Goal: Task Accomplishment & Management: Complete application form

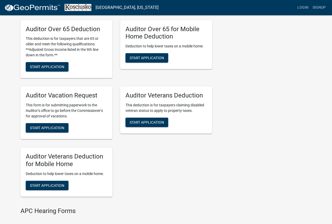
scroll to position [420, 0]
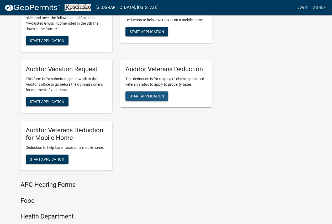
click at [137, 98] on span "Start Application" at bounding box center [147, 96] width 34 height 4
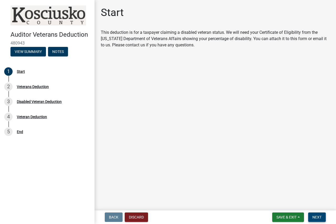
click at [318, 219] on span "Next" at bounding box center [316, 217] width 9 height 4
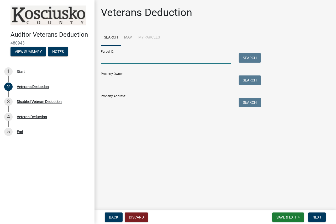
click at [166, 61] on input "Parcel ID:" at bounding box center [166, 58] width 130 height 11
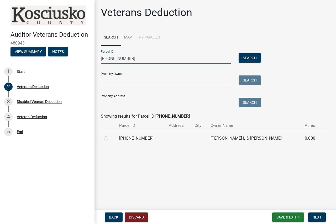
type input "[PHONE_NUMBER]"
click at [110, 135] on label at bounding box center [110, 135] width 0 height 0
click at [110, 139] on input "radio" at bounding box center [111, 136] width 3 height 3
radio input "true"
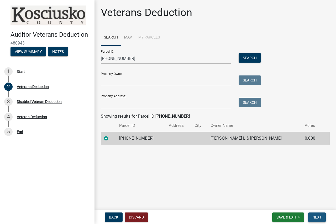
click at [313, 221] on button "Next" at bounding box center [317, 217] width 18 height 9
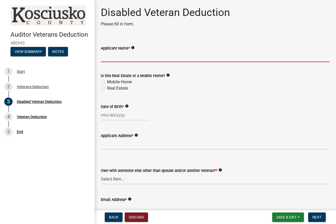
click at [149, 58] on input "Applicant Name *" at bounding box center [215, 56] width 229 height 11
type input "[PERSON_NAME]"
click at [107, 87] on label "Real Estate" at bounding box center [117, 88] width 21 height 6
click at [107, 87] on input "Real Estate" at bounding box center [108, 86] width 3 height 3
radio input "true"
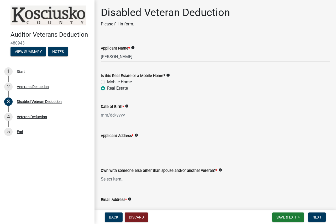
click at [119, 117] on div at bounding box center [125, 115] width 48 height 11
select select "9"
select select "2025"
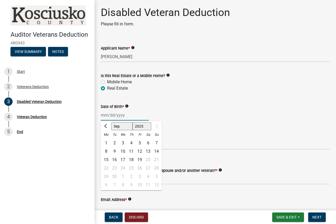
click at [104, 117] on input "Date of Birth *" at bounding box center [125, 115] width 48 height 11
type input "02081954"
click at [181, 134] on div "Applicant Address * info" at bounding box center [215, 136] width 229 height 6
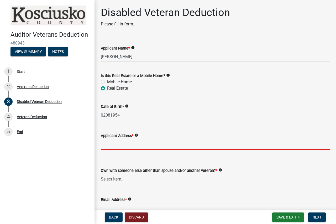
click at [168, 142] on input "Applicant Address *" at bounding box center [215, 144] width 229 height 11
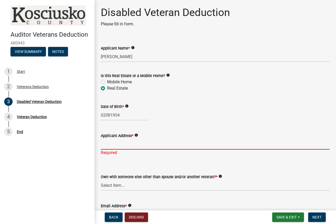
click at [112, 145] on input "Applicant Address *" at bounding box center [215, 144] width 229 height 11
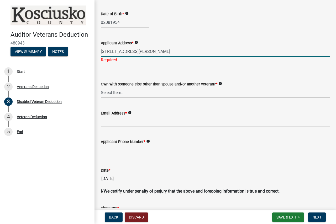
scroll to position [105, 0]
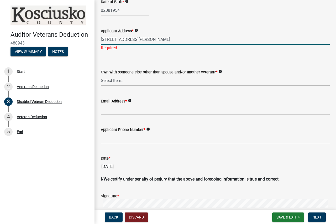
type input "242 E DELLVIEW DR WARSAW IN 46582"
click at [107, 83] on wm-data-entity-input "Own with someone else other than spouse and/or another veteran? * info Select I…" at bounding box center [215, 72] width 229 height 35
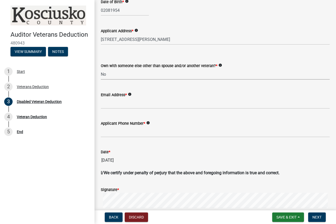
click at [101, 69] on select "Select Item... Yes No" at bounding box center [215, 74] width 229 height 11
select select "36a12cd3-102c-4844-8c55-94b88fe470ab"
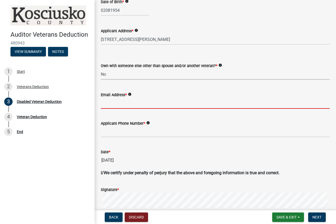
click at [114, 106] on input "Email Address *" at bounding box center [215, 103] width 229 height 11
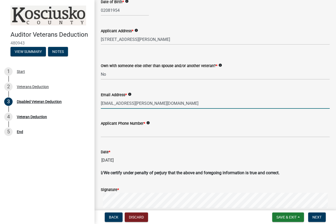
type input "[EMAIL_ADDRESS][PERSON_NAME][DOMAIN_NAME]"
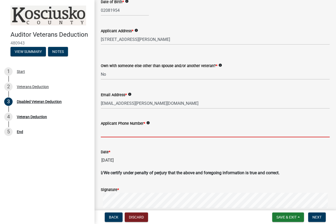
click at [122, 134] on input "Applicant Phone Number *" at bounding box center [215, 132] width 229 height 11
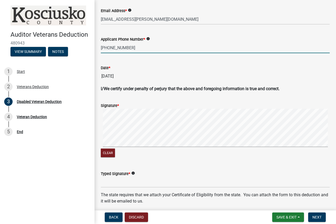
scroll to position [210, 0]
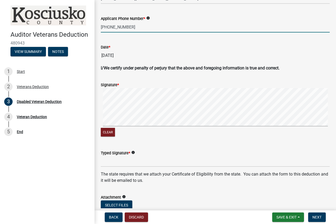
click at [116, 128] on signature-pad at bounding box center [215, 108] width 229 height 40
type input "[PHONE_NUMBER]"
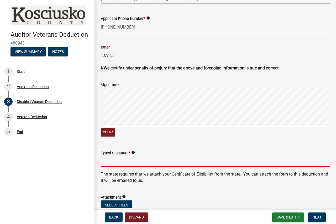
click at [120, 161] on input "Typed Signature *" at bounding box center [215, 161] width 229 height 11
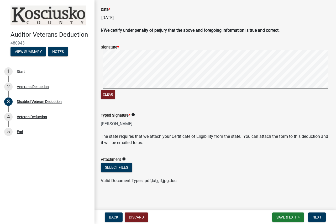
scroll to position [248, 0]
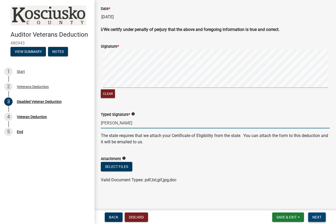
type input "[PERSON_NAME]"
click at [314, 219] on span "Next" at bounding box center [316, 217] width 9 height 4
click at [317, 217] on span "Next" at bounding box center [316, 217] width 9 height 4
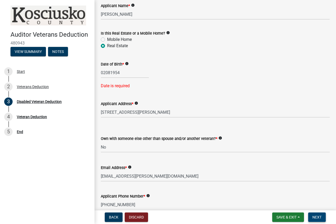
scroll to position [23, 0]
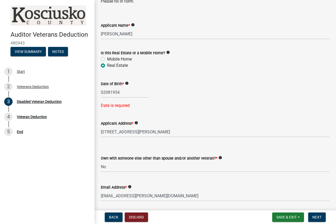
select select "9"
select select "2025"
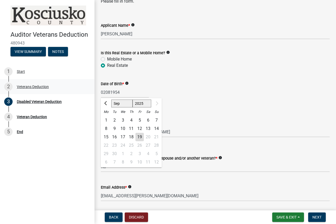
drag, startPoint x: 122, startPoint y: 90, endPoint x: 94, endPoint y: 93, distance: 28.3
click at [94, 93] on div "Auditor Veterans Deduction 480943 View Summary Notes 1 Start 2 Veterans Deducti…" at bounding box center [168, 112] width 336 height 224
drag, startPoint x: 118, startPoint y: 92, endPoint x: 90, endPoint y: 95, distance: 27.7
click at [90, 95] on div "Auditor Veterans Deduction 480943 View Summary Notes 1 Start 2 Veterans Deducti…" at bounding box center [168, 112] width 336 height 224
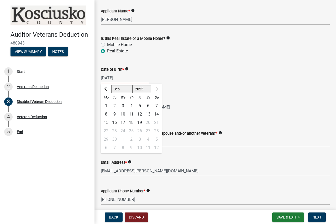
scroll to position [49, 0]
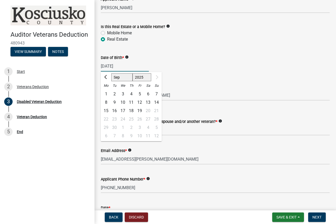
type input "02/08/1954"
click at [205, 91] on input "242 E DELLVIEW DR WARSAW IN 46582" at bounding box center [215, 95] width 229 height 11
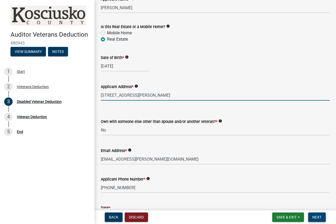
click at [314, 220] on button "Next" at bounding box center [317, 217] width 18 height 9
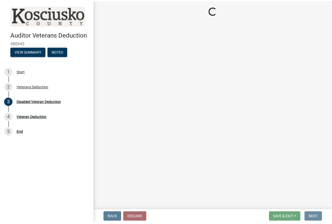
scroll to position [0, 0]
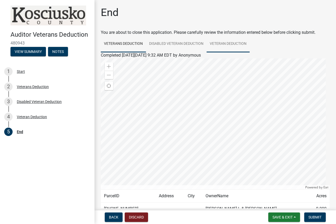
click at [232, 45] on link "Veteran Deduction" at bounding box center [227, 44] width 43 height 17
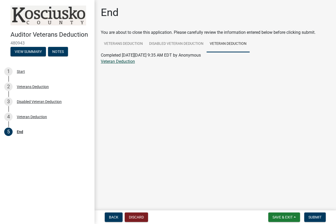
click at [120, 62] on link "Veteran Deduction" at bounding box center [118, 61] width 34 height 5
click at [314, 219] on span "Submit" at bounding box center [314, 217] width 13 height 4
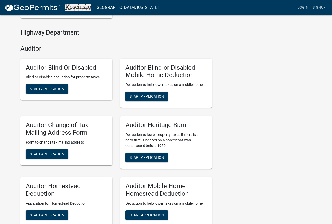
scroll to position [184, 0]
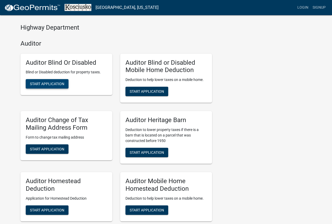
click at [35, 85] on span "Start Application" at bounding box center [47, 84] width 34 height 4
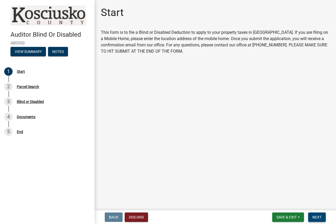
click at [314, 218] on span "Next" at bounding box center [316, 217] width 9 height 4
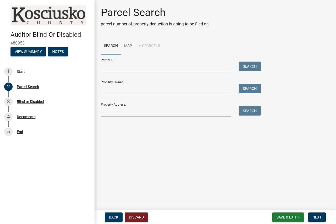
click at [145, 58] on div "Parcel ID: Search" at bounding box center [179, 63] width 157 height 18
click at [147, 65] on input "Parcel ID:" at bounding box center [166, 67] width 130 height 11
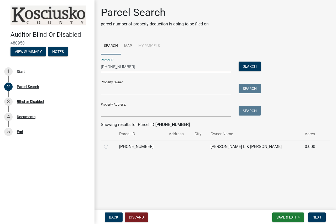
type input "[PHONE_NUMBER]"
click at [110, 144] on label at bounding box center [110, 144] width 0 height 0
click at [110, 147] on input "radio" at bounding box center [111, 145] width 3 height 3
radio input "true"
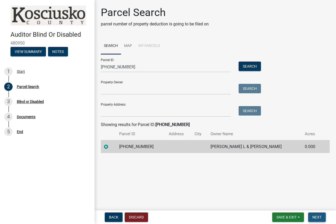
click at [317, 216] on span "Next" at bounding box center [316, 217] width 9 height 4
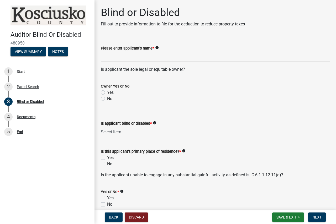
click at [160, 62] on wm-data-entity-input "Please enter applicant's name * info" at bounding box center [215, 52] width 229 height 29
click at [160, 59] on input "Please enter applicant's name *" at bounding box center [215, 56] width 229 height 11
type input "[PERSON_NAME]"
click at [105, 92] on div "Yes" at bounding box center [215, 92] width 229 height 6
click at [107, 92] on label "Yes" at bounding box center [110, 92] width 7 height 6
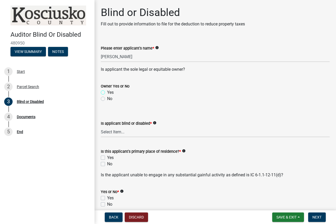
click at [107, 92] on input "Yes" at bounding box center [108, 90] width 3 height 3
radio input "true"
click at [114, 132] on select "Select Item... Blind Disabled" at bounding box center [215, 132] width 229 height 11
click at [101, 127] on select "Select Item... Blind Disabled" at bounding box center [215, 132] width 229 height 11
select select "753ce7aa-aa54-4915-93c4-eaf9aea8fc22"
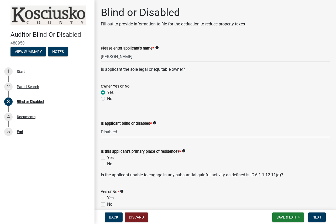
click at [107, 158] on label "Yes" at bounding box center [110, 158] width 7 height 6
click at [107, 158] on input "Yes" at bounding box center [108, 156] width 3 height 3
checkbox input "true"
checkbox input "false"
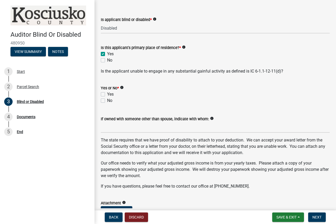
scroll to position [105, 0]
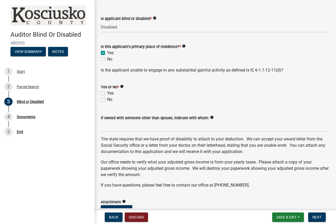
click at [107, 92] on label "Yes" at bounding box center [110, 93] width 7 height 6
click at [107, 92] on input "Yes" at bounding box center [108, 91] width 3 height 3
checkbox input "true"
checkbox input "false"
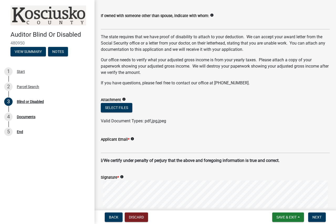
scroll to position [210, 0]
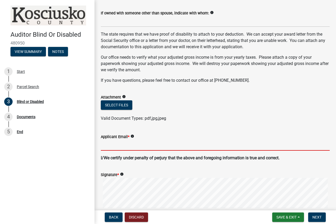
click at [112, 149] on input "Applicant Email *" at bounding box center [215, 145] width 229 height 11
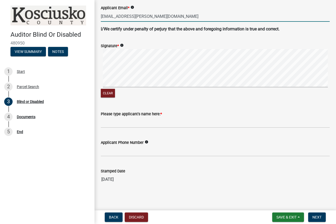
scroll to position [340, 0]
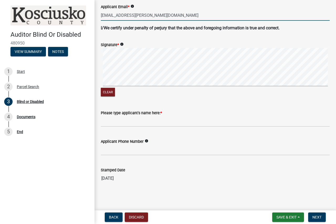
type input "[EMAIL_ADDRESS][PERSON_NAME][DOMAIN_NAME]"
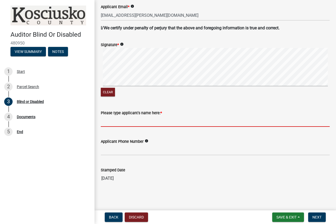
click at [120, 125] on input "Please type applicant's name here: *" at bounding box center [215, 121] width 229 height 11
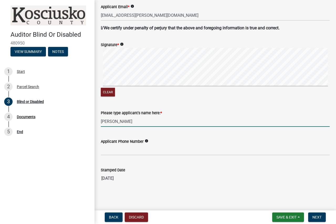
type input "[PERSON_NAME]"
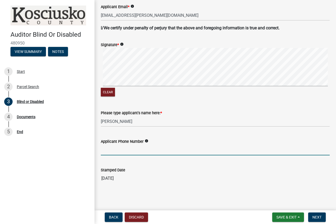
click at [126, 150] on input "Applicant Phone Number" at bounding box center [215, 150] width 229 height 11
type input "[PHONE_NUMBER]"
click at [311, 221] on button "Next" at bounding box center [317, 217] width 18 height 9
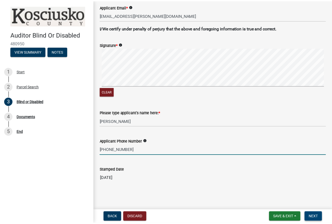
scroll to position [0, 0]
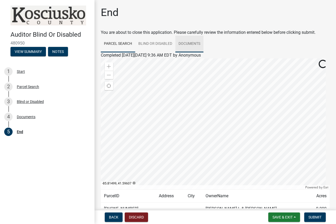
click at [193, 43] on link "Documents" at bounding box center [189, 44] width 28 height 17
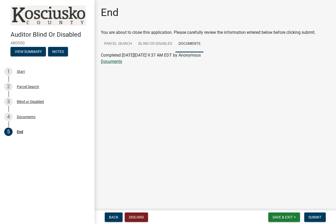
click at [111, 61] on link "Documents" at bounding box center [111, 61] width 21 height 5
click at [315, 218] on span "Submit" at bounding box center [314, 217] width 13 height 4
